Goal: Check status: Check status

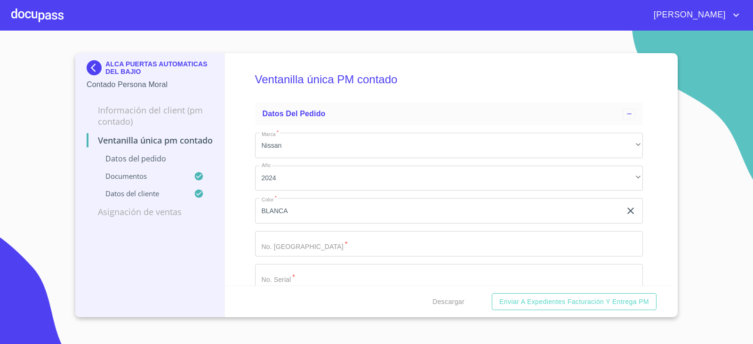
scroll to position [2134, 0]
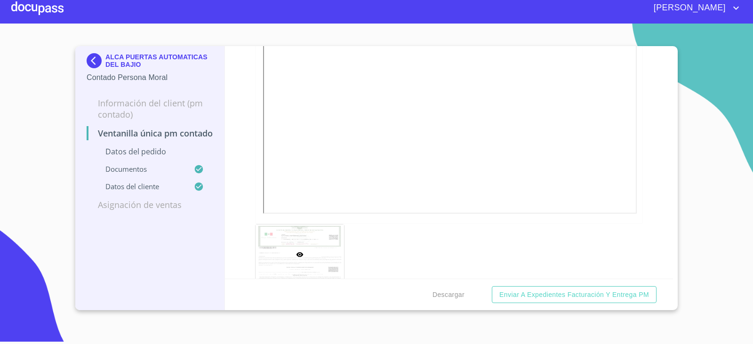
click at [89, 55] on img at bounding box center [96, 60] width 19 height 15
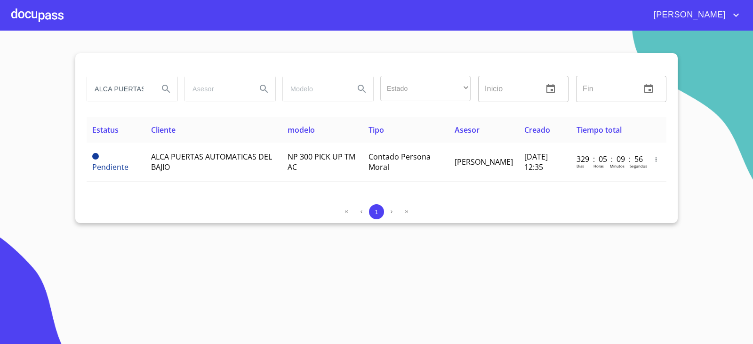
click at [94, 253] on section "ALCA PUERTAS Estado ​ ​ Inicio ​ Fin ​ Estatus Cliente modelo Tipo Asesor Cread…" at bounding box center [376, 187] width 753 height 313
click at [137, 87] on input "ALCA PUERTAS" at bounding box center [119, 88] width 64 height 25
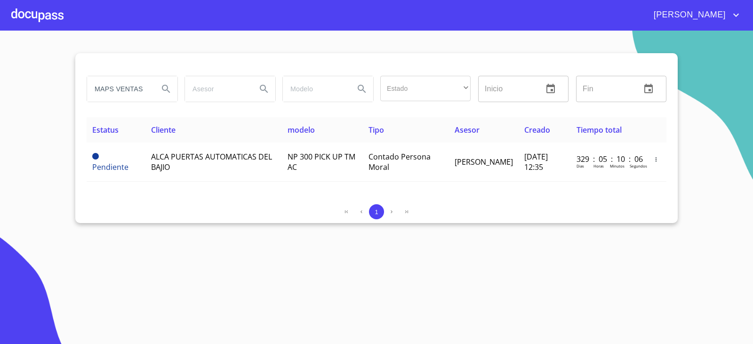
type input "MAPS VENTAS"
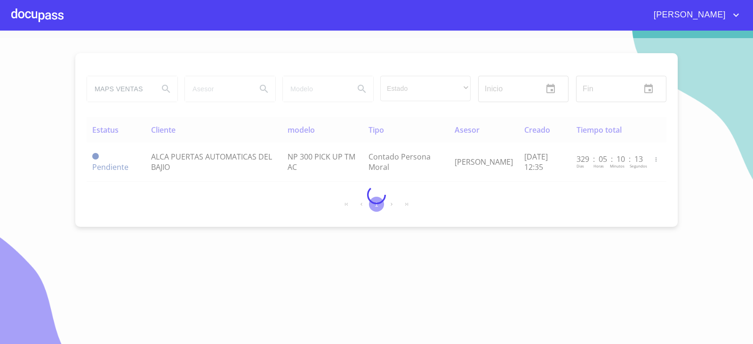
click at [136, 239] on div at bounding box center [376, 194] width 753 height 313
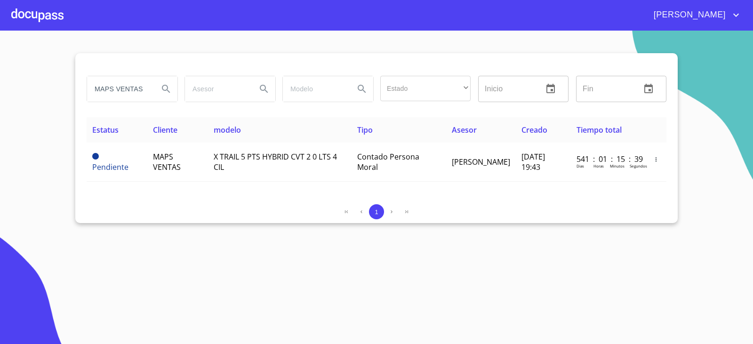
click at [149, 269] on section "MAPS VENTAS Estado ​ ​ Inicio ​ Fin ​ Estatus Cliente modelo Tipo Asesor Creado…" at bounding box center [376, 187] width 753 height 313
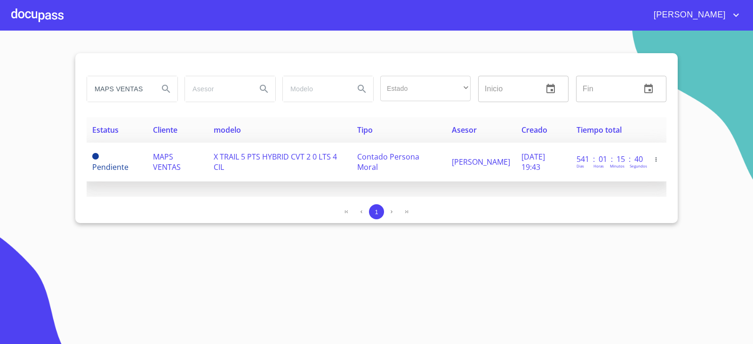
click at [183, 164] on td "MAPS VENTAS" at bounding box center [177, 162] width 61 height 39
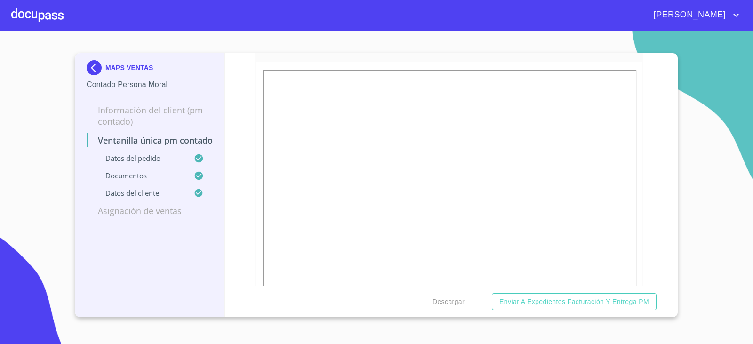
scroll to position [1646, 0]
drag, startPoint x: 180, startPoint y: 244, endPoint x: 192, endPoint y: 246, distance: 12.5
click at [180, 244] on div "MAPS VENTAS Contado Persona Moral Información del Client (PM contado) Ventanill…" at bounding box center [150, 185] width 150 height 264
click at [99, 66] on img at bounding box center [96, 67] width 19 height 15
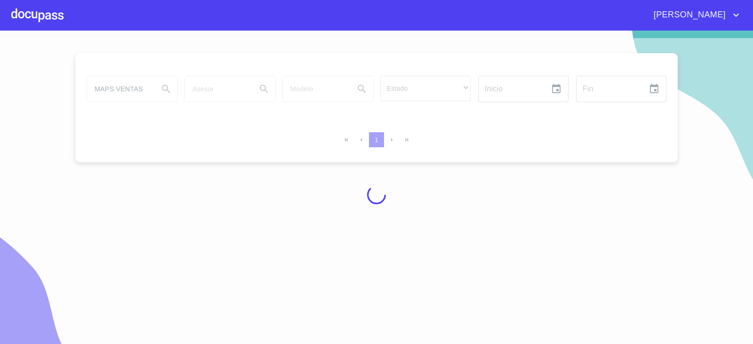
click at [237, 203] on div at bounding box center [376, 194] width 753 height 313
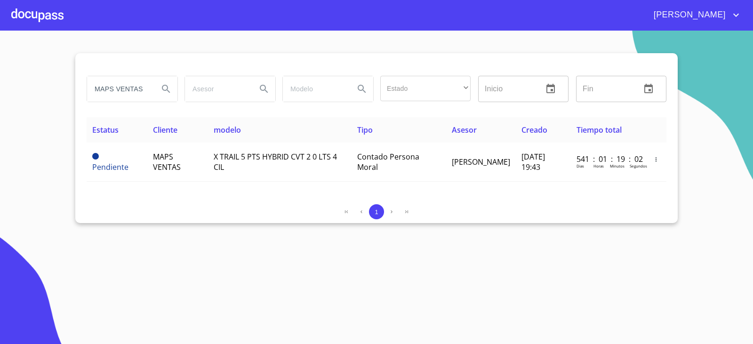
click at [151, 91] on div "MAPS VENTAS" at bounding box center [132, 88] width 90 height 25
type input "M"
type input "electro instalaciones"
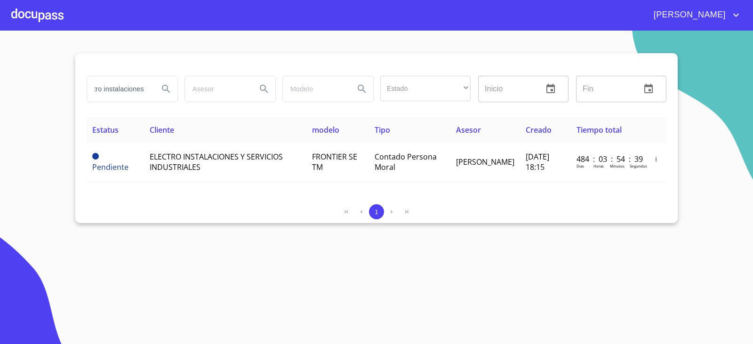
scroll to position [0, 0]
click at [673, 233] on section "electro instalaciones Estado ​ ​ Inicio ​ Fin ​ Estatus Cliente modelo Tipo Ase…" at bounding box center [376, 187] width 753 height 313
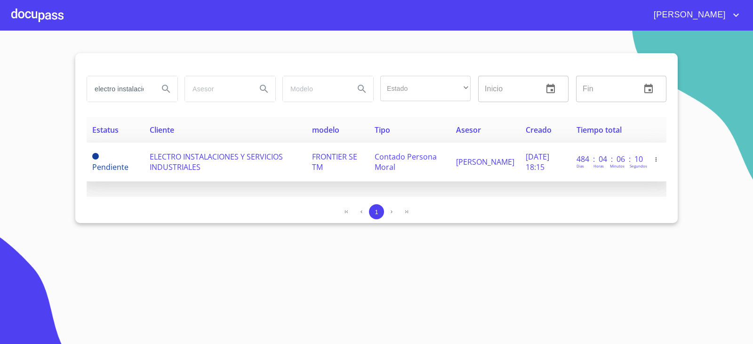
click at [248, 171] on td "ELECTRO INSTALACIONES Y SERVICIOS INDUSTRIALES" at bounding box center [225, 162] width 162 height 39
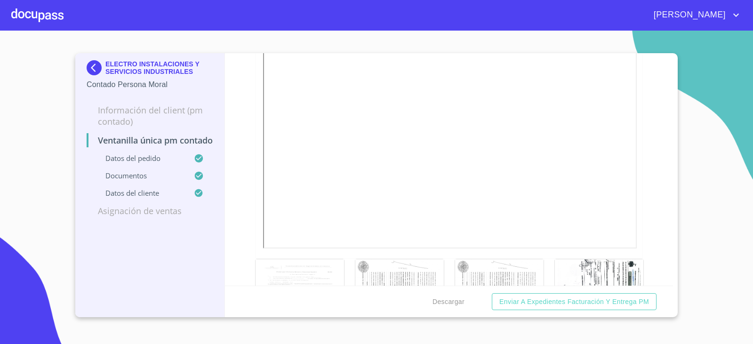
scroll to position [1819, 0]
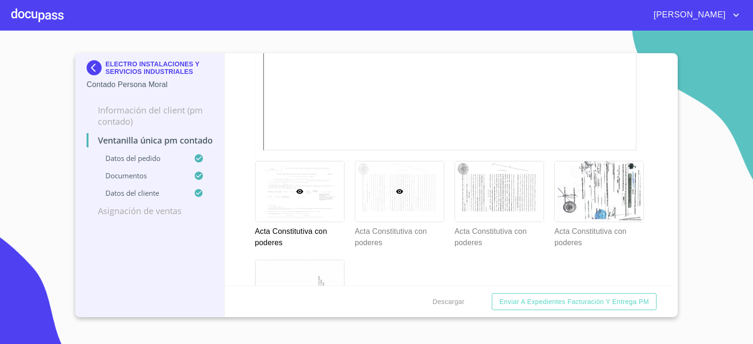
click at [390, 209] on div at bounding box center [399, 191] width 88 height 60
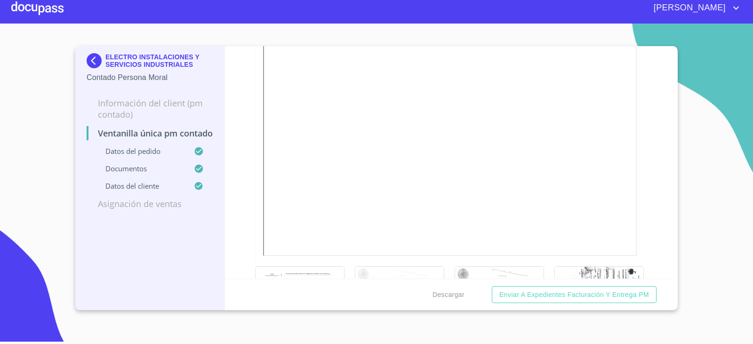
scroll to position [1743, 0]
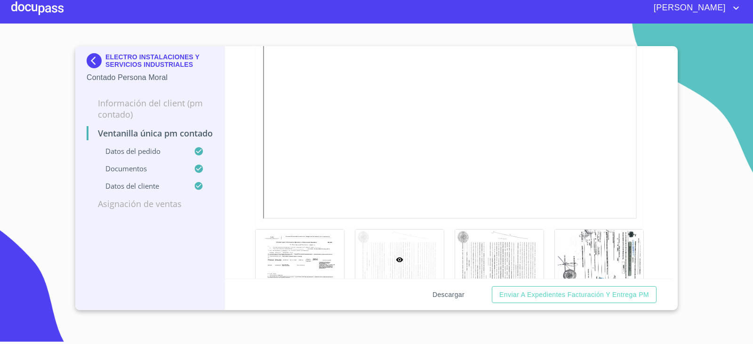
click at [441, 297] on span "Descargar" at bounding box center [448, 295] width 32 height 12
click at [98, 58] on img at bounding box center [96, 60] width 19 height 15
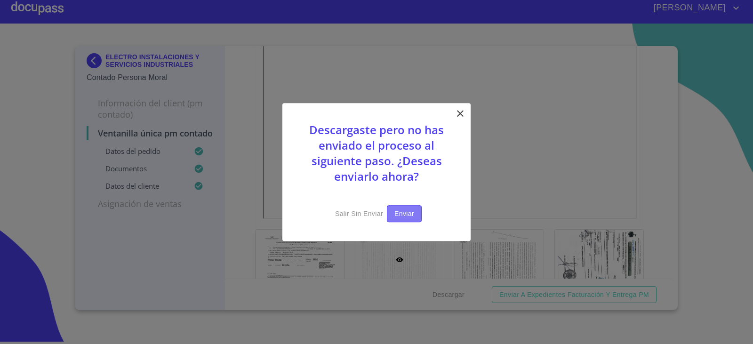
click at [397, 217] on span "Enviar" at bounding box center [404, 214] width 20 height 12
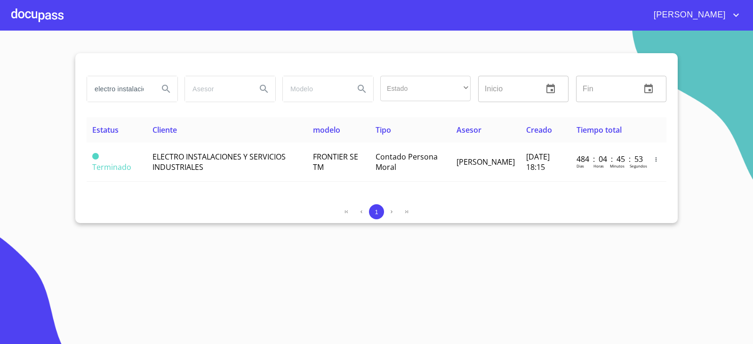
click at [145, 93] on input "electro instalaciones" at bounding box center [119, 88] width 64 height 25
type input "ILABA"
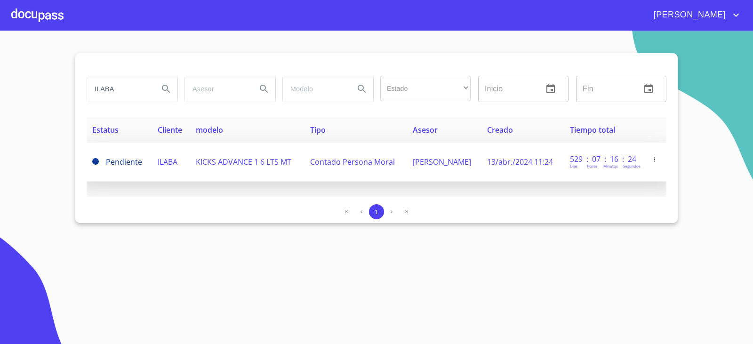
click at [259, 159] on span "KICKS ADVANCE 1 6 LTS MT" at bounding box center [243, 162] width 95 height 10
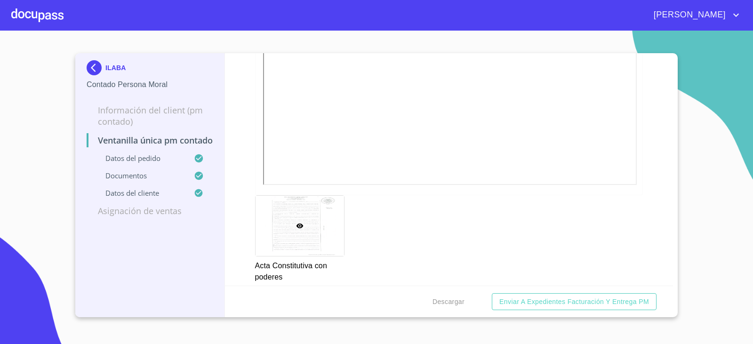
scroll to position [1599, 0]
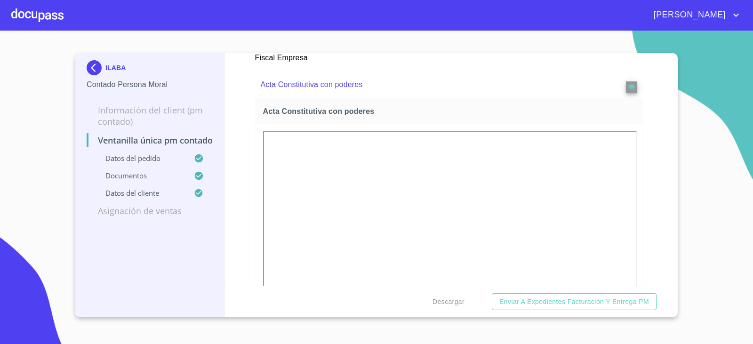
click at [103, 66] on img at bounding box center [96, 67] width 19 height 15
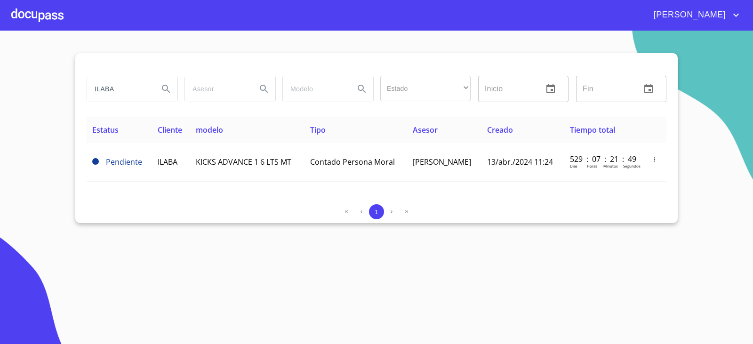
click at [120, 86] on input "ILABA" at bounding box center [119, 88] width 64 height 25
type input "|"
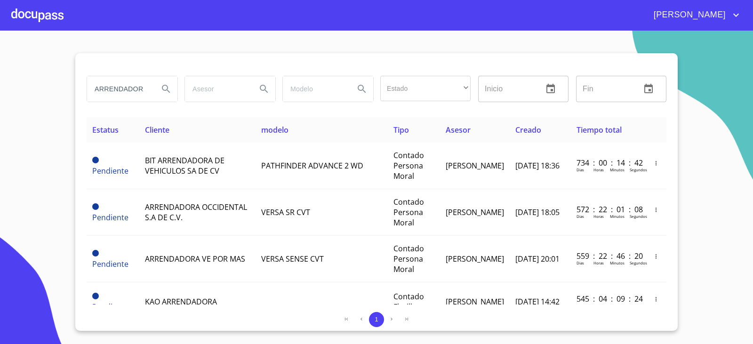
click at [10, 162] on section "ARRENDADORA Estado ​ ​ Inicio ​ Fin ​ Estatus Cliente modelo Tipo Asesor Creado…" at bounding box center [376, 187] width 753 height 313
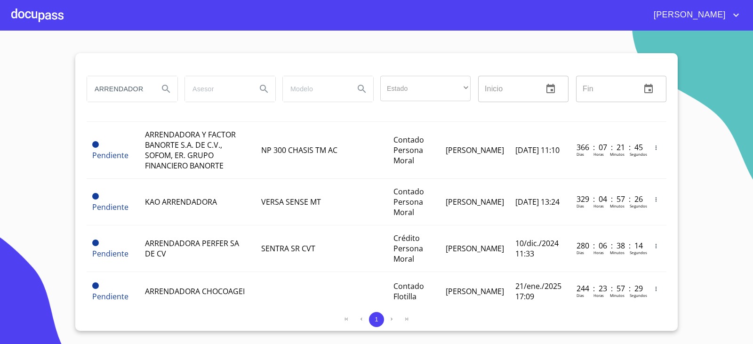
scroll to position [97, 0]
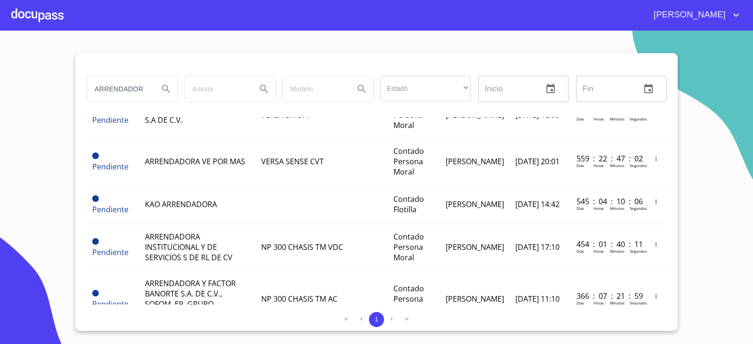
click at [145, 93] on input "ARRENDADORA" at bounding box center [119, 88] width 64 height 25
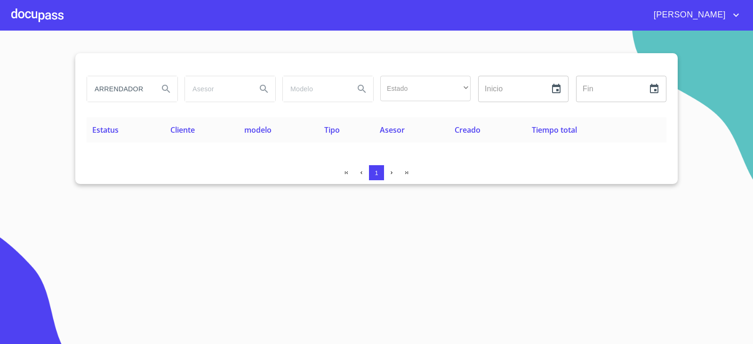
scroll to position [0, 0]
click at [57, 182] on section "ARRENDADORA Y AD Estado ​ ​ Inicio ​ Fin ​ Estatus Cliente modelo Tipo Asesor C…" at bounding box center [376, 187] width 753 height 313
drag, startPoint x: 146, startPoint y: 89, endPoint x: 171, endPoint y: 86, distance: 25.1
click at [171, 86] on div "ARRENDADORA Y AD" at bounding box center [132, 88] width 90 height 25
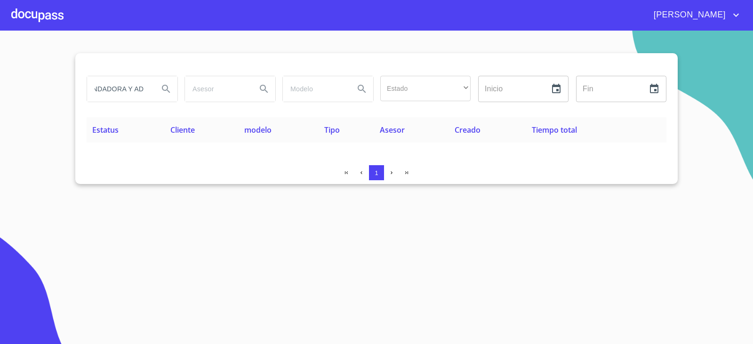
click at [132, 89] on input "ARRENDADORA Y AD" at bounding box center [119, 88] width 64 height 25
drag, startPoint x: 133, startPoint y: 89, endPoint x: 193, endPoint y: 94, distance: 60.9
click at [161, 90] on div "ARRENDADORA Y AD" at bounding box center [132, 88] width 90 height 25
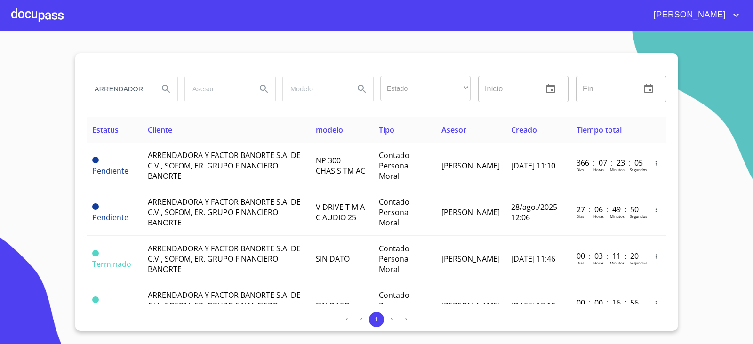
scroll to position [0, 0]
drag, startPoint x: 146, startPoint y: 83, endPoint x: 28, endPoint y: 90, distance: 118.3
click at [28, 90] on section "ARRENDADORA Y Estado ​ ​ Inicio ​ Fin ​ Estatus Cliente modelo Tipo Asesor Crea…" at bounding box center [376, 187] width 753 height 313
type input "Y"
type input "OCCIDENTE"
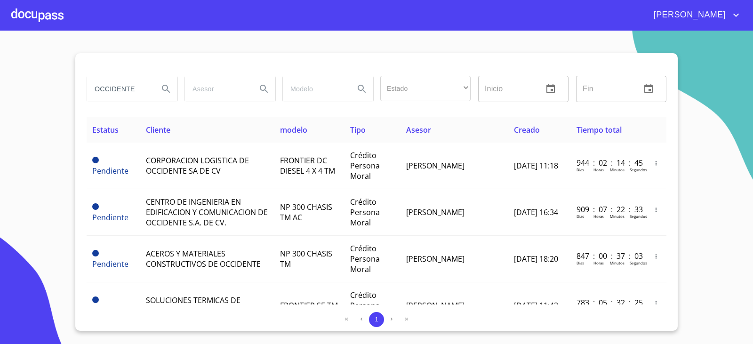
drag, startPoint x: 143, startPoint y: 87, endPoint x: 50, endPoint y: 106, distance: 94.3
click at [50, 106] on section "OCCIDENTE Estado ​ ​ Inicio ​ Fin ​ Estatus Cliente modelo Tipo Asesor Creado T…" at bounding box center [376, 187] width 753 height 313
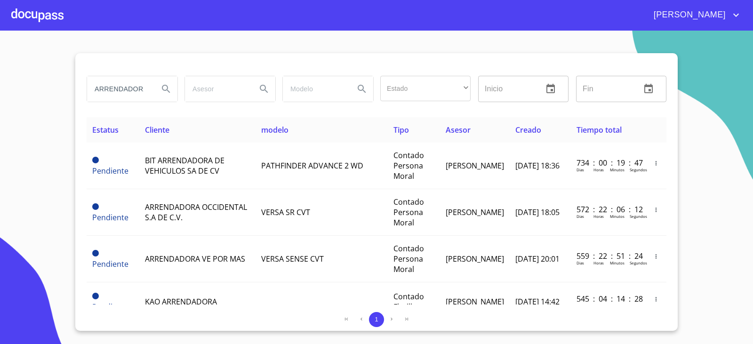
scroll to position [0, 6]
drag, startPoint x: 109, startPoint y: 78, endPoint x: 202, endPoint y: 78, distance: 93.1
click at [202, 78] on div "ARRENDADORA Estado ​ ​ Inicio ​ Fin ​" at bounding box center [376, 89] width 587 height 34
type input "A"
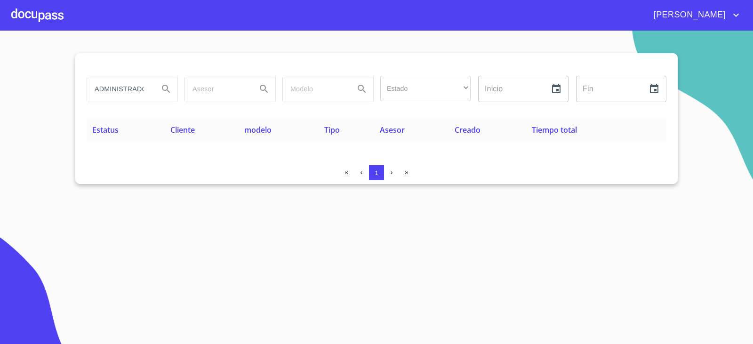
drag, startPoint x: 133, startPoint y: 206, endPoint x: 145, endPoint y: 205, distance: 11.8
click at [142, 206] on section "ADMINISTRADORA DE Estado ​ ​ Inicio ​ Fin ​ Estatus Cliente modelo Tipo Asesor …" at bounding box center [376, 187] width 753 height 313
drag, startPoint x: 131, startPoint y: 88, endPoint x: 287, endPoint y: 73, distance: 156.9
click at [287, 73] on div "ADMINISTRADORA DE Estado ​ ​ Inicio ​ Fin ​" at bounding box center [376, 89] width 587 height 34
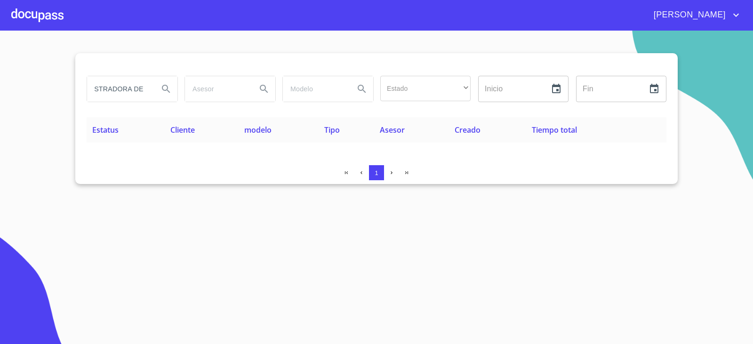
click at [131, 92] on input "ADMINISTRADORA DE" at bounding box center [119, 88] width 64 height 25
click at [133, 88] on input "ADMINISTRADORA DE" at bounding box center [119, 88] width 64 height 25
drag, startPoint x: 133, startPoint y: 88, endPoint x: 274, endPoint y: 95, distance: 141.2
click at [238, 96] on div "ADMINISTRADORA DE Estado ​ ​ Inicio ​ Fin ​" at bounding box center [376, 89] width 587 height 34
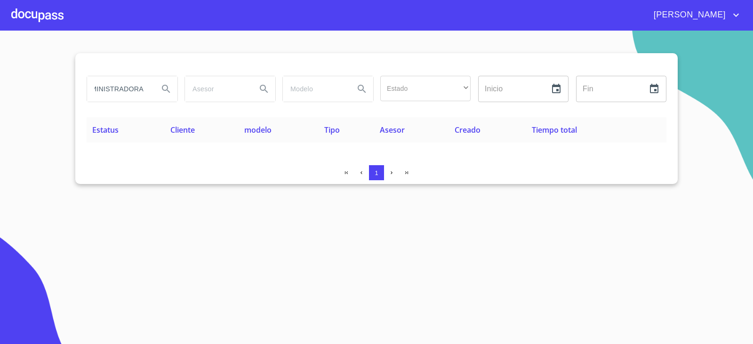
drag, startPoint x: 96, startPoint y: 102, endPoint x: 42, endPoint y: 103, distance: 53.6
drag, startPoint x: 144, startPoint y: 82, endPoint x: 0, endPoint y: 89, distance: 144.1
click at [0, 89] on section "ADMINISTRADORA Estado ​ ​ Inicio ​ Fin ​ Estatus Cliente modelo Tipo Asesor Cre…" at bounding box center [376, 187] width 753 height 313
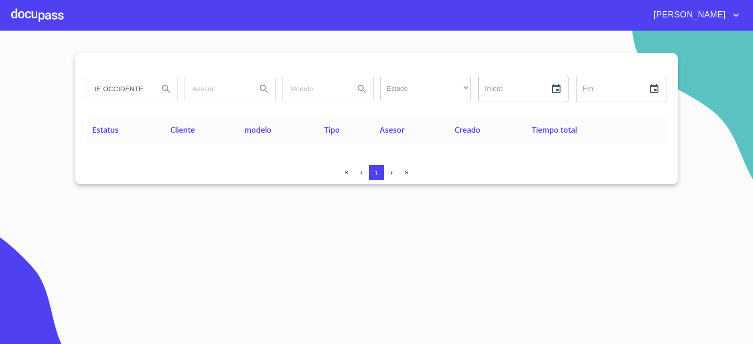
drag, startPoint x: 131, startPoint y: 92, endPoint x: 191, endPoint y: 89, distance: 59.8
click at [191, 89] on div "ARRENDADORA DE OCCIDENTE Estado ​ ​ Inicio ​ Fin ​" at bounding box center [376, 89] width 587 height 34
click at [79, 98] on div "ARRENDADORA DE OCCIDENTE Estado ​ ​ Inicio ​ Fin ​ Estatus Cliente modelo Tipo …" at bounding box center [376, 118] width 602 height 131
drag, startPoint x: 120, startPoint y: 91, endPoint x: 88, endPoint y: 100, distance: 33.2
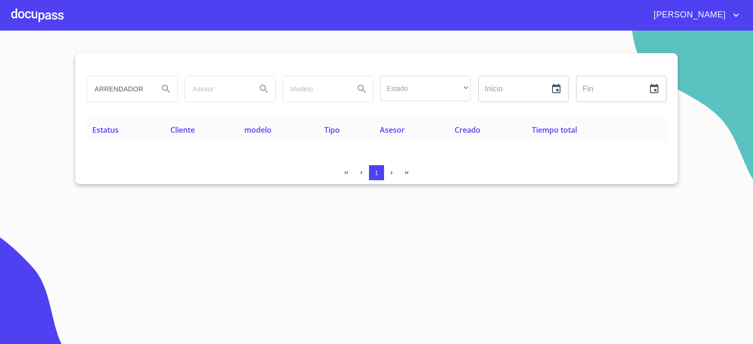
click at [55, 97] on section "ARRENDADORA DE OCCIDENTE Estado ​ ​ Inicio ​ Fin ​ Estatus Cliente modelo Tipo …" at bounding box center [376, 187] width 753 height 313
drag, startPoint x: 120, startPoint y: 93, endPoint x: 125, endPoint y: 90, distance: 5.3
click at [120, 93] on input "ARRENDADORA DE OCCIDENTE" at bounding box center [119, 88] width 64 height 25
click at [129, 89] on input "ARRENDADORA DE OCCIDENTE" at bounding box center [119, 88] width 64 height 25
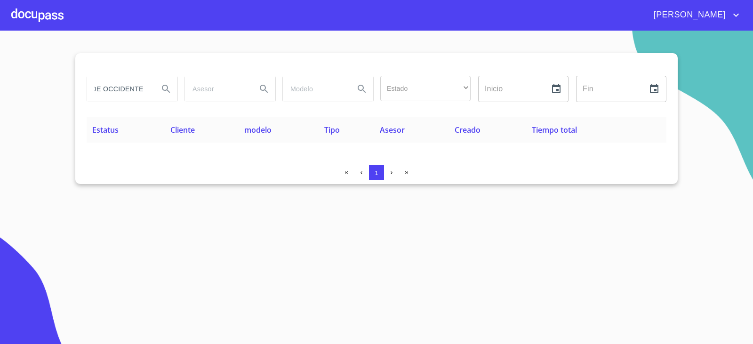
drag, startPoint x: 141, startPoint y: 90, endPoint x: 146, endPoint y: 92, distance: 5.5
click at [146, 92] on input "ARRENDADORA DE OCCIDENTE" at bounding box center [119, 88] width 64 height 25
click at [122, 89] on input "ARRENDADORA DE OCCIDENTE" at bounding box center [119, 88] width 64 height 25
type input "ARRENDADORA DE"
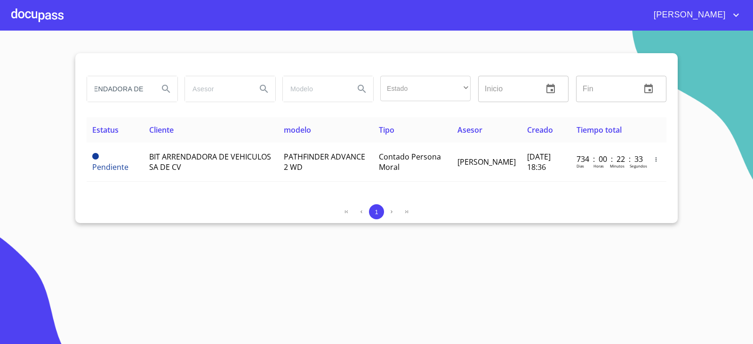
scroll to position [0, 0]
drag, startPoint x: 90, startPoint y: 297, endPoint x: 93, endPoint y: 292, distance: 5.5
click at [91, 295] on section "ARRENDADORA DE Estado ​ ​ Inicio ​ Fin ​ Estatus Cliente modelo Tipo Asesor Cre…" at bounding box center [376, 187] width 753 height 313
click at [438, 23] on div "[PERSON_NAME]" at bounding box center [376, 15] width 753 height 30
click at [148, 226] on section "ARRENDADORA DE Estado ​ ​ Inicio ​ Fin ​ Estatus Cliente modelo Tipo Asesor Cre…" at bounding box center [376, 187] width 753 height 313
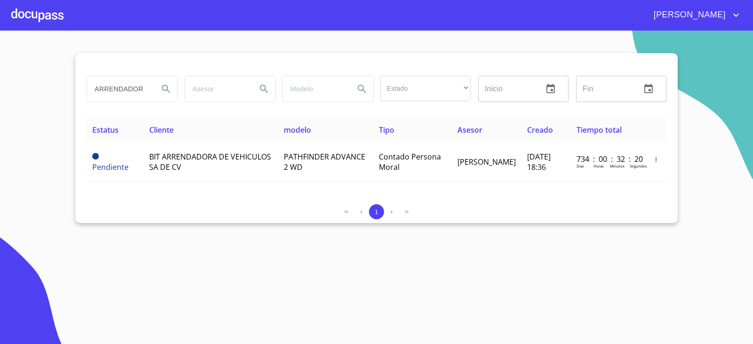
click at [148, 234] on section "ARRENDADORA DE Estado ​ ​ Inicio ​ Fin ​ Estatus Cliente modelo Tipo Asesor Cre…" at bounding box center [376, 187] width 753 height 313
drag, startPoint x: 47, startPoint y: 262, endPoint x: 125, endPoint y: 289, distance: 83.1
click at [47, 262] on section "ARRENDADORA DE Estado ​ ​ Inicio ​ Fin ​ Estatus Cliente modelo Tipo Asesor Cre…" at bounding box center [376, 187] width 753 height 313
